Goal: Transaction & Acquisition: Register for event/course

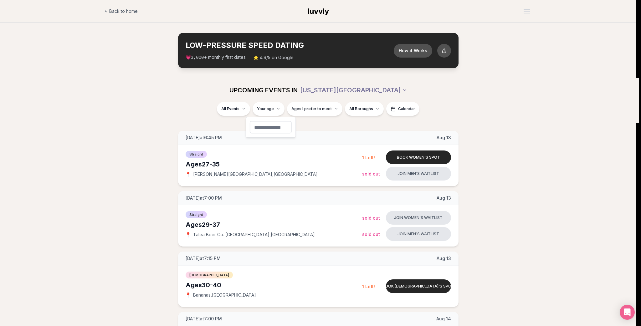
type input "**"
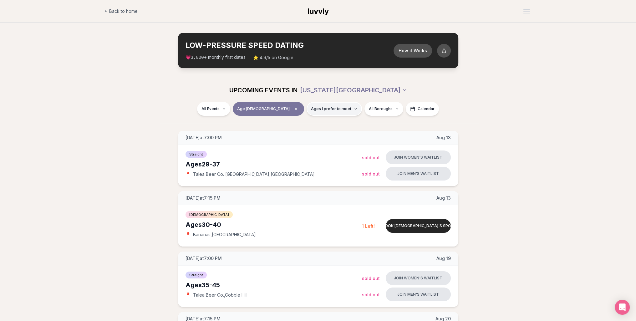
click at [320, 109] on span "Ages I prefer to meet" at bounding box center [331, 108] width 40 height 5
click at [320, 132] on span "Around my age" at bounding box center [313, 133] width 32 height 6
click at [293, 132] on button "Around my age" at bounding box center [290, 132] width 5 height 5
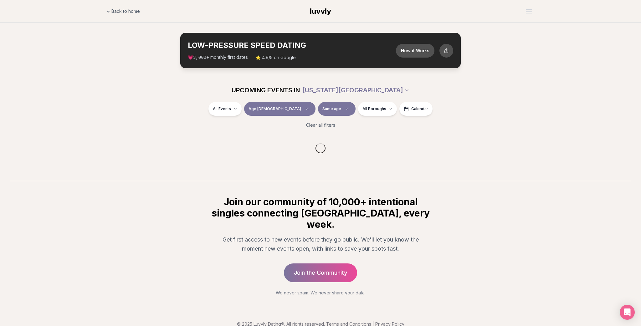
click at [320, 110] on div "All Events Age [DEMOGRAPHIC_DATA] Same age All Boroughs Calendar" at bounding box center [320, 110] width 350 height 16
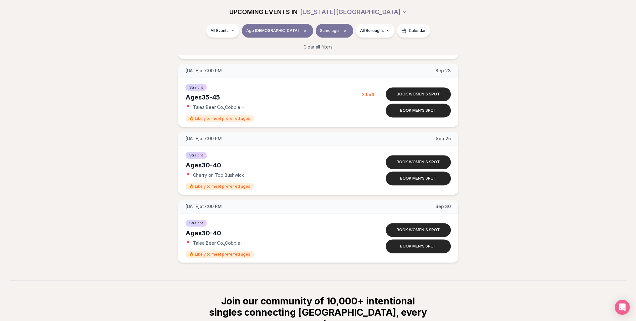
scroll to position [1158, 0]
